Goal: Information Seeking & Learning: Learn about a topic

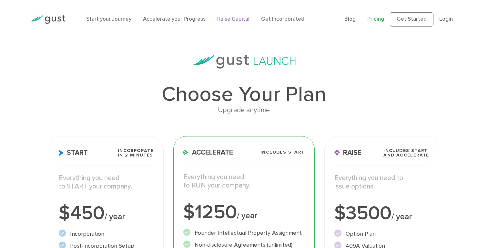
click at [230, 20] on link "Raise Capital" at bounding box center [233, 19] width 32 height 6
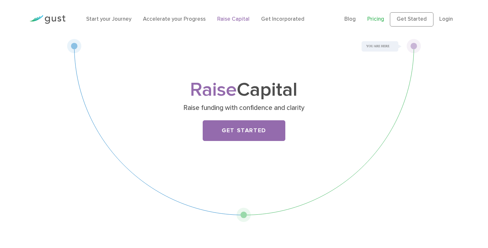
click at [376, 21] on link "Pricing" at bounding box center [375, 19] width 17 height 6
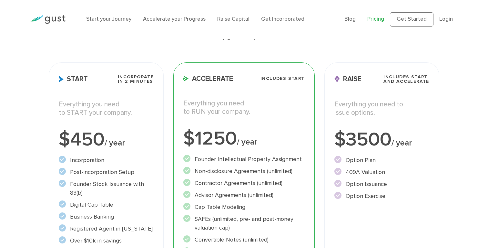
scroll to position [74, 0]
click at [242, 171] on li "Non-disclosure Agreements (unlimited)" at bounding box center [243, 170] width 121 height 9
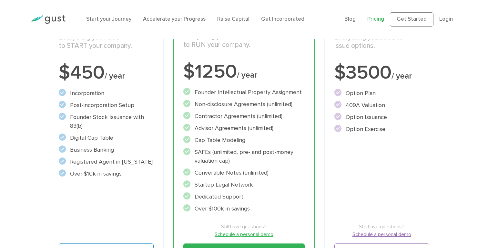
scroll to position [138, 0]
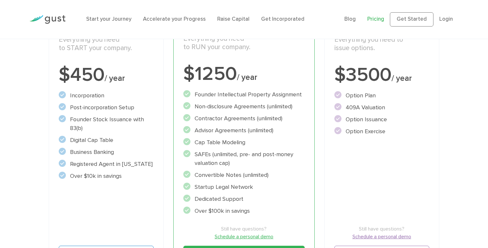
click at [356, 107] on li "409A Valuation" at bounding box center [381, 107] width 95 height 9
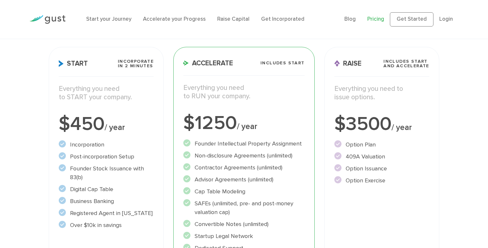
scroll to position [85, 0]
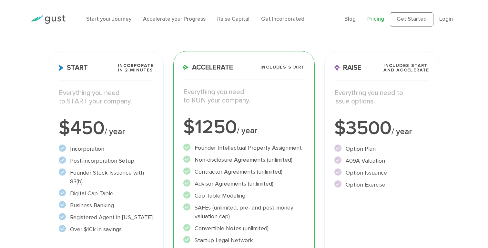
click at [387, 64] on span "Includes START and ACCELERATE" at bounding box center [407, 67] width 46 height 9
click at [280, 67] on span "Includes START" at bounding box center [283, 67] width 44 height 5
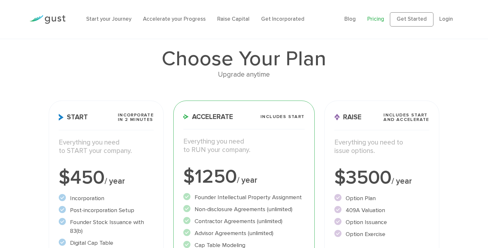
scroll to position [0, 0]
